Goal: Task Accomplishment & Management: Use online tool/utility

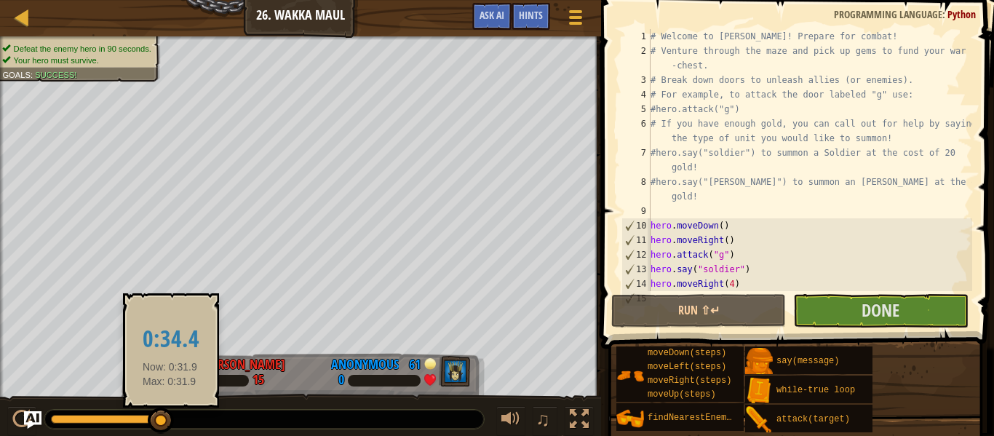
drag, startPoint x: 75, startPoint y: 422, endPoint x: 170, endPoint y: 409, distance: 95.5
click at [170, 409] on div at bounding box center [161, 421] width 26 height 26
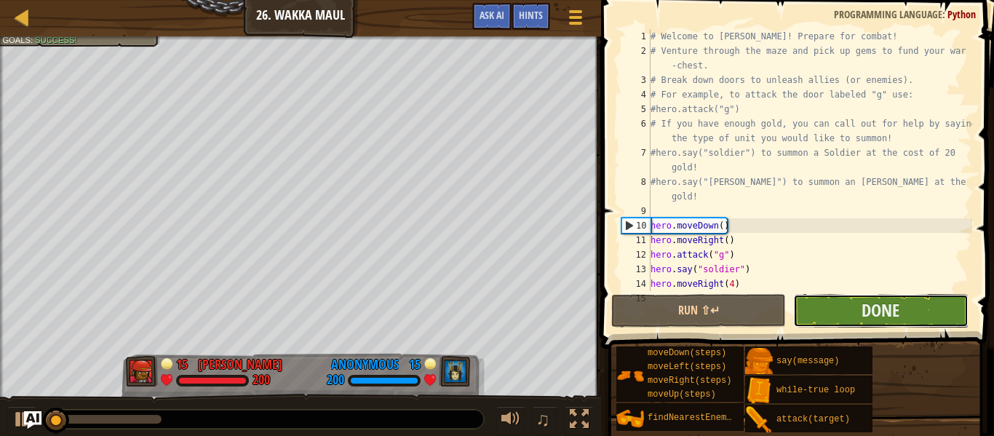
click at [834, 305] on button "Done" at bounding box center [880, 310] width 175 height 33
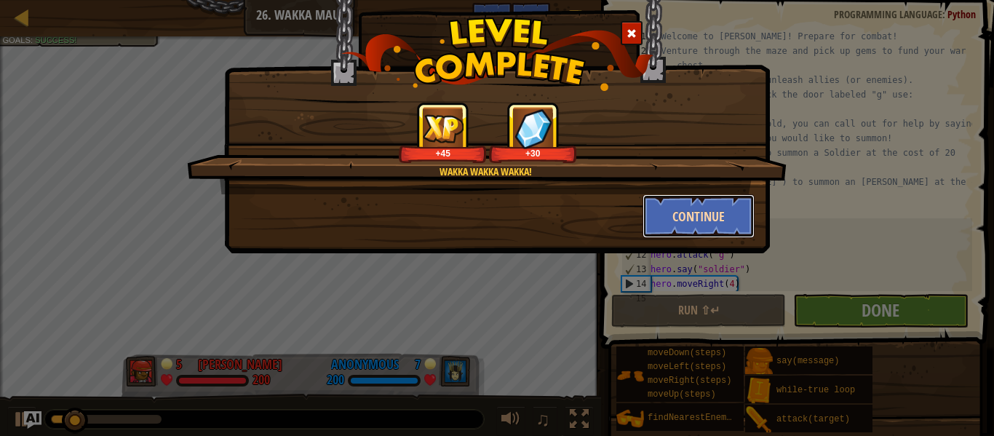
click at [715, 219] on button "Continue" at bounding box center [699, 216] width 113 height 44
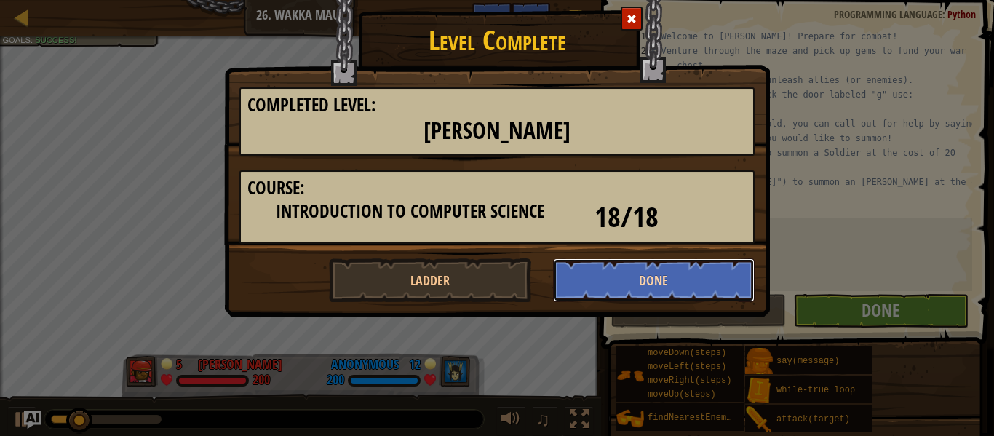
click at [689, 269] on button "Done" at bounding box center [654, 280] width 202 height 44
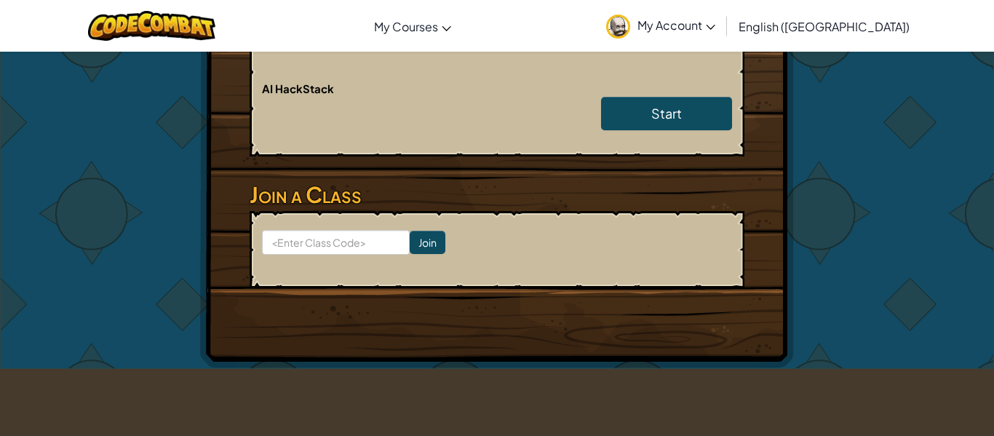
scroll to position [435, 0]
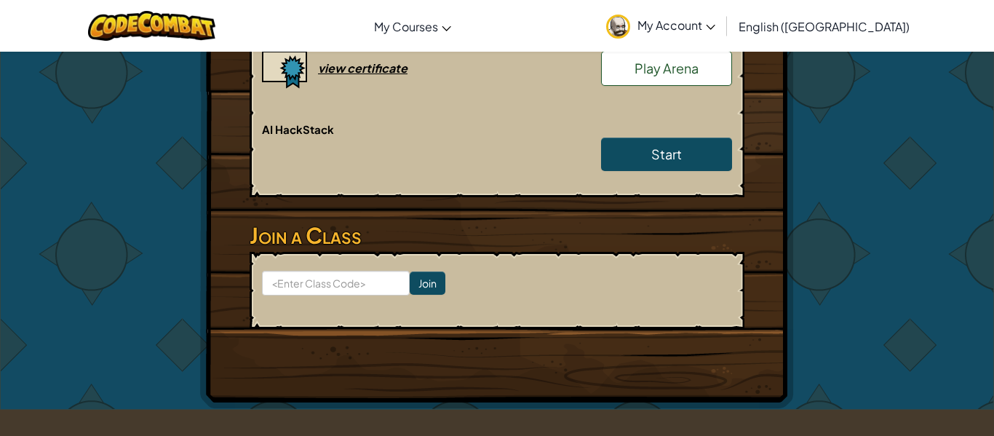
click at [671, 74] on span "Play Arena" at bounding box center [667, 68] width 64 height 17
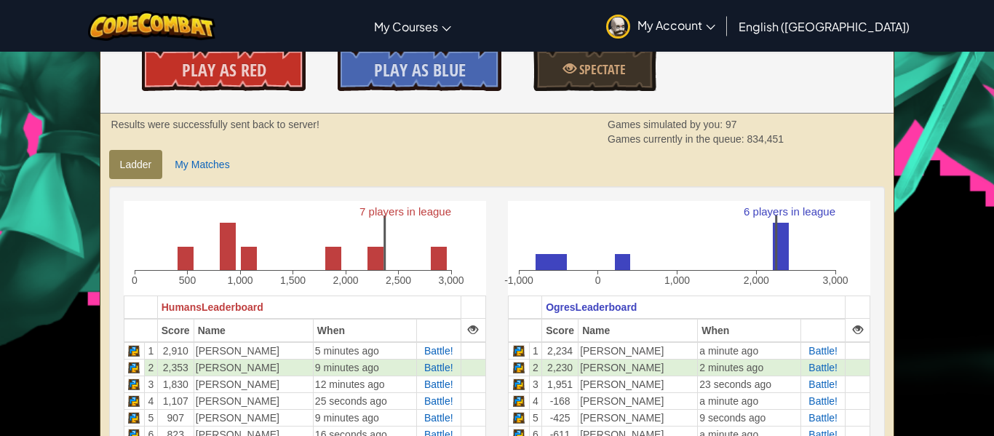
scroll to position [245, 0]
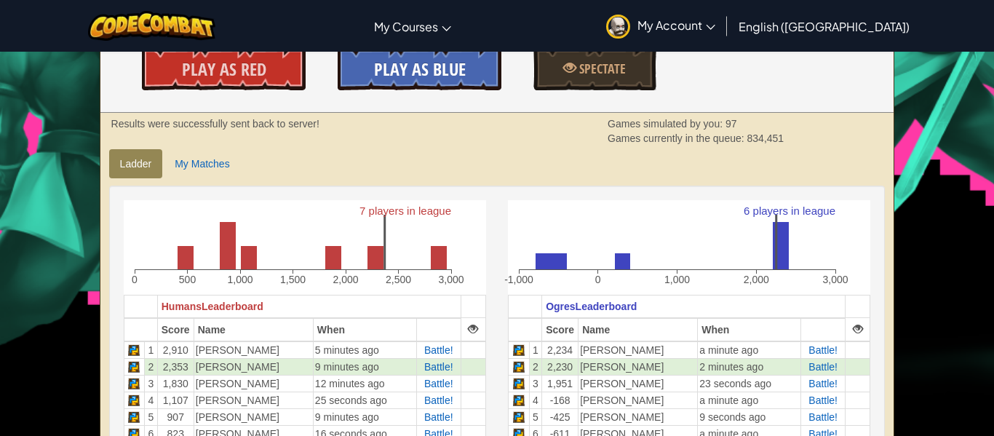
click at [440, 68] on span "Play As Blue" at bounding box center [420, 68] width 92 height 23
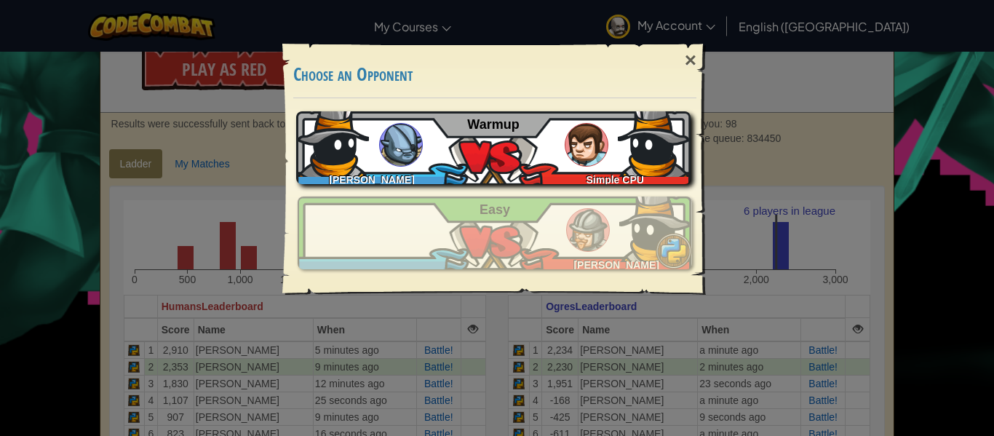
click at [574, 142] on img at bounding box center [587, 145] width 44 height 44
